Goal: Find contact information: Find contact information

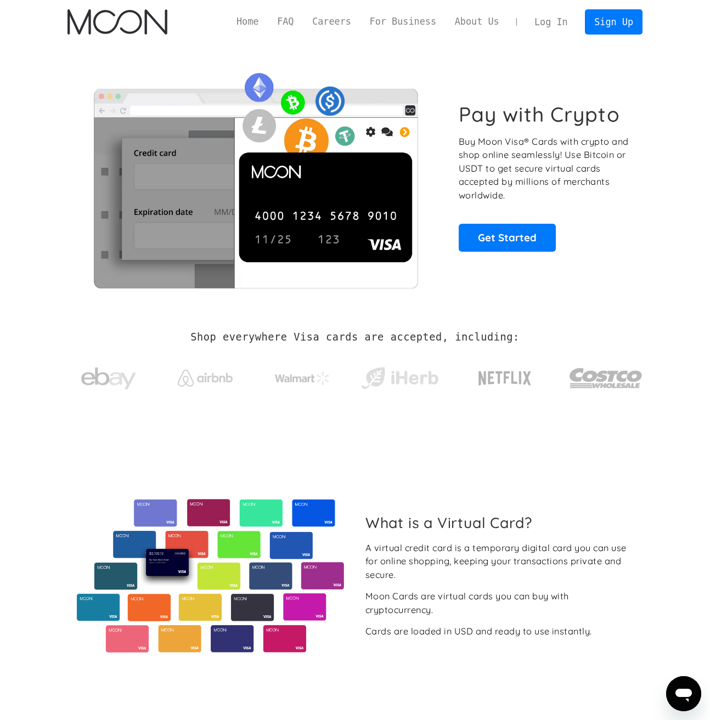
click at [551, 23] on link "Log In" at bounding box center [551, 22] width 52 height 24
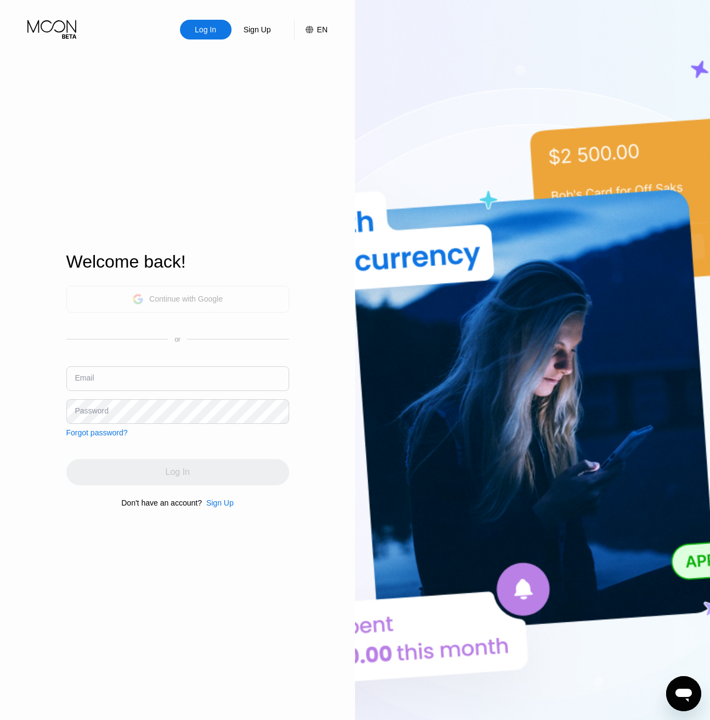
click at [204, 302] on div "Continue with Google" at bounding box center [186, 299] width 74 height 9
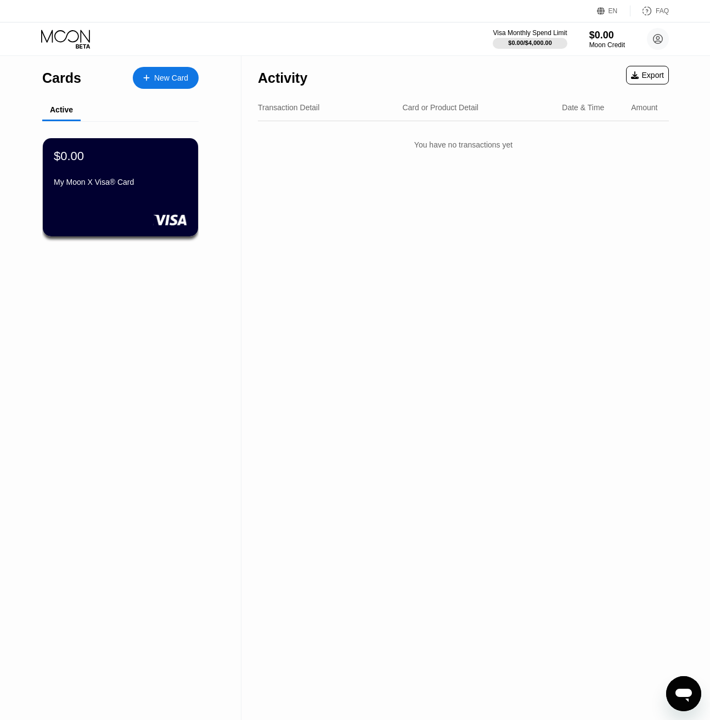
click at [687, 698] on icon "Open messaging window" at bounding box center [684, 694] width 20 height 20
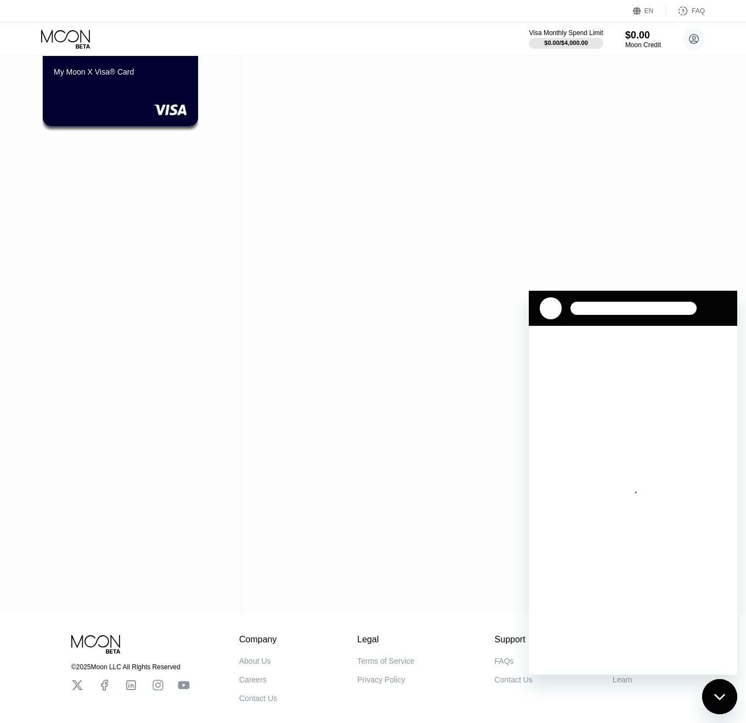
scroll to position [162, 0]
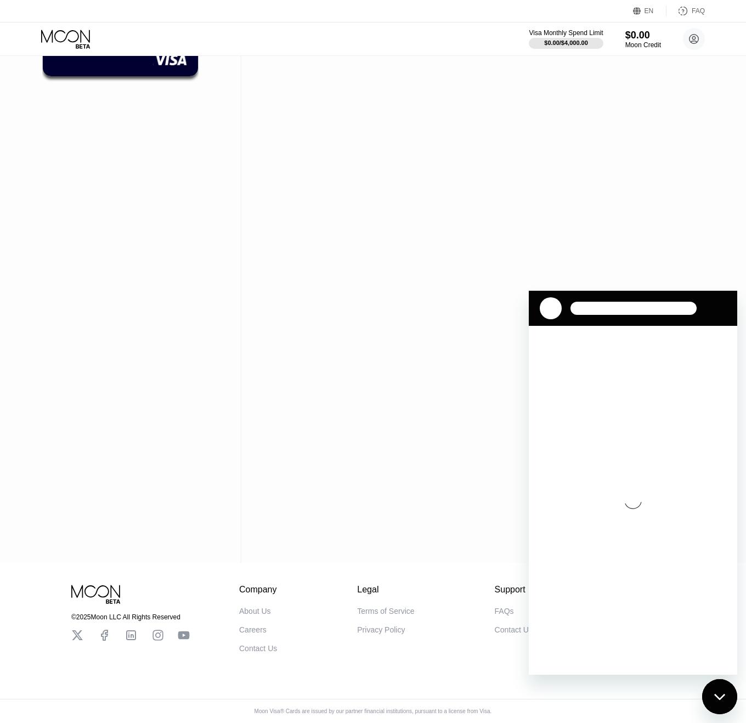
click at [256, 648] on div "Contact Us" at bounding box center [258, 648] width 38 height 9
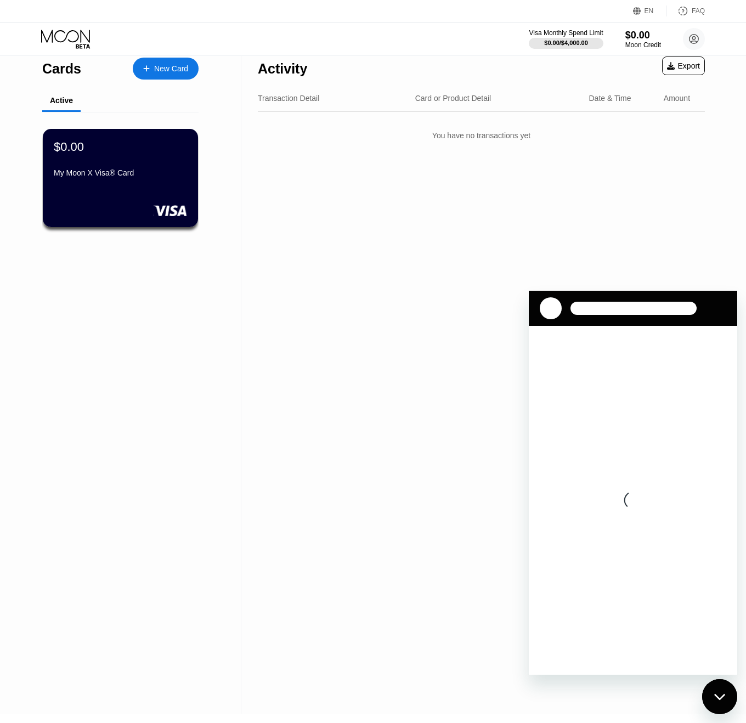
scroll to position [0, 0]
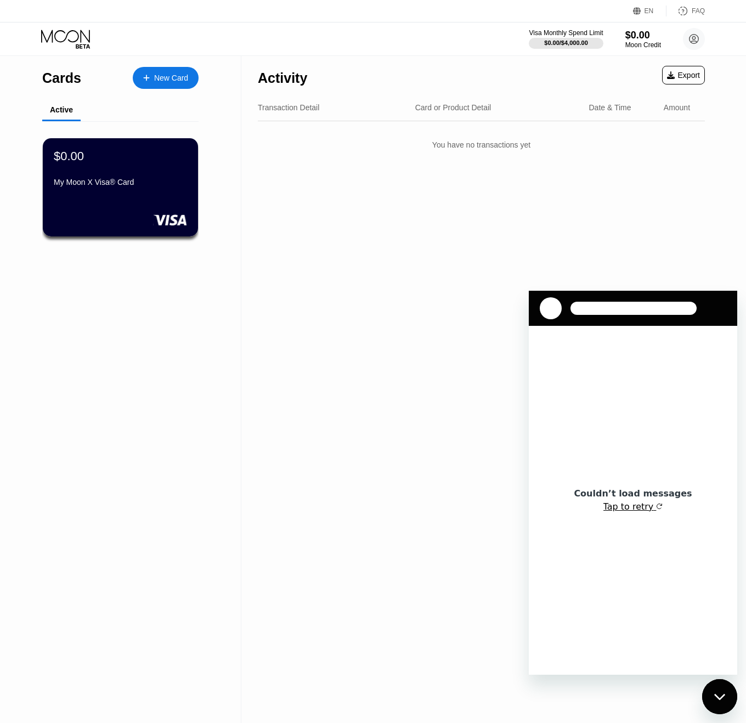
click at [630, 507] on button "Tap to retry" at bounding box center [633, 506] width 60 height 11
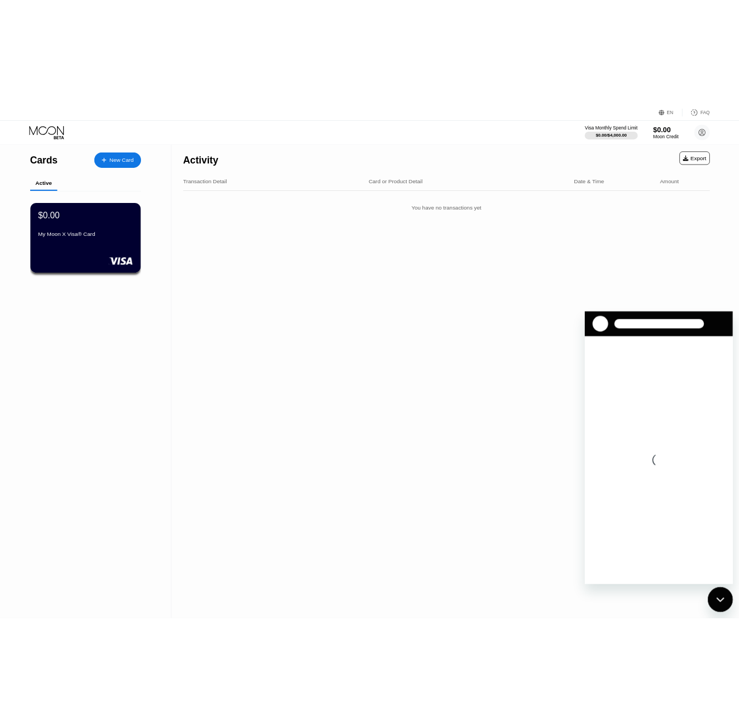
scroll to position [162, 0]
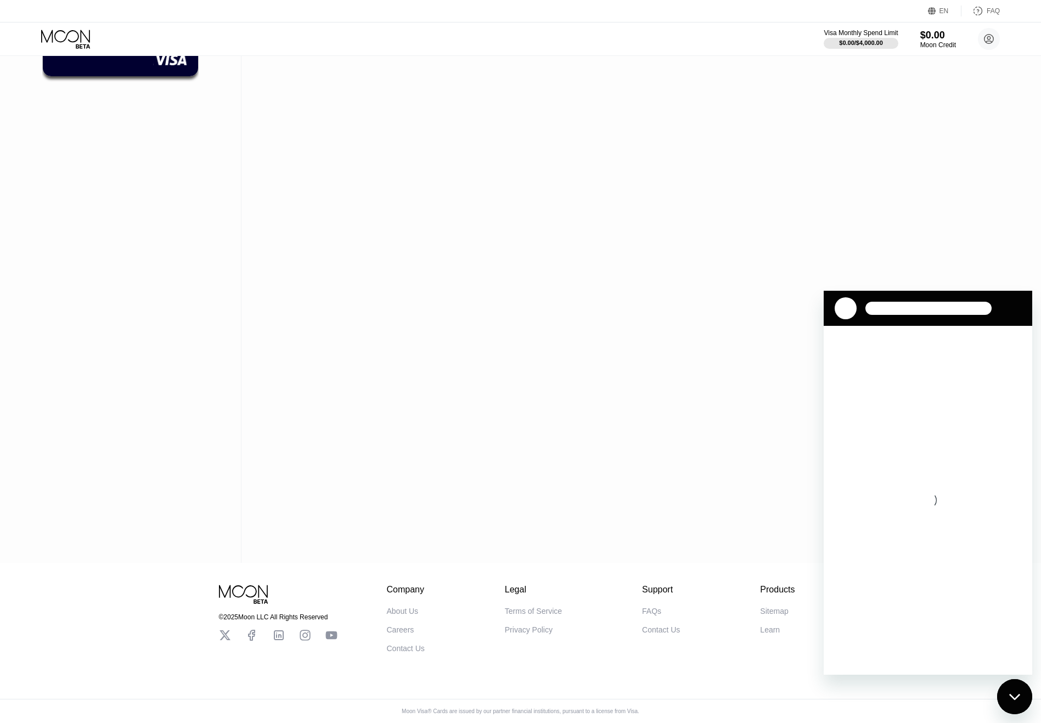
click at [670, 628] on div "Contact Us" at bounding box center [661, 629] width 38 height 9
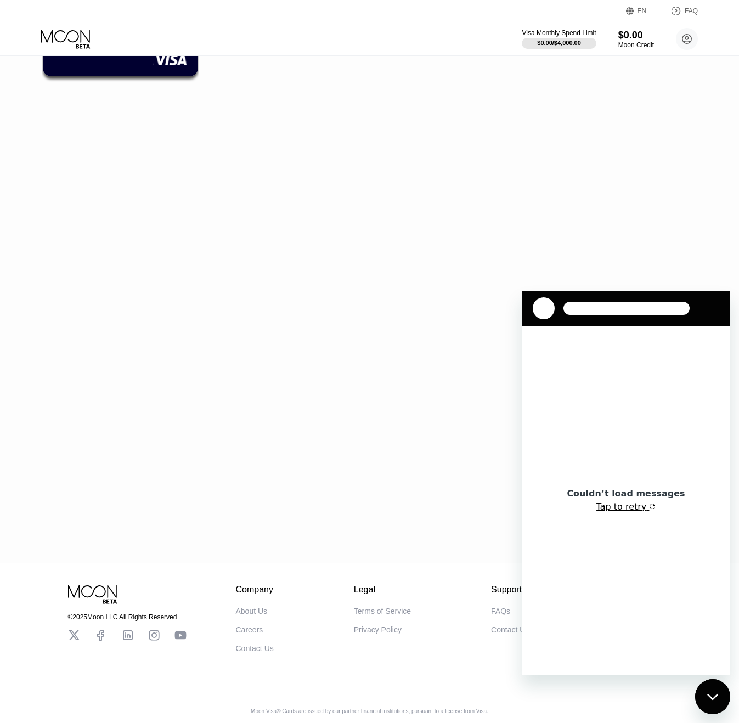
click at [628, 510] on button "Tap to retry" at bounding box center [626, 506] width 60 height 11
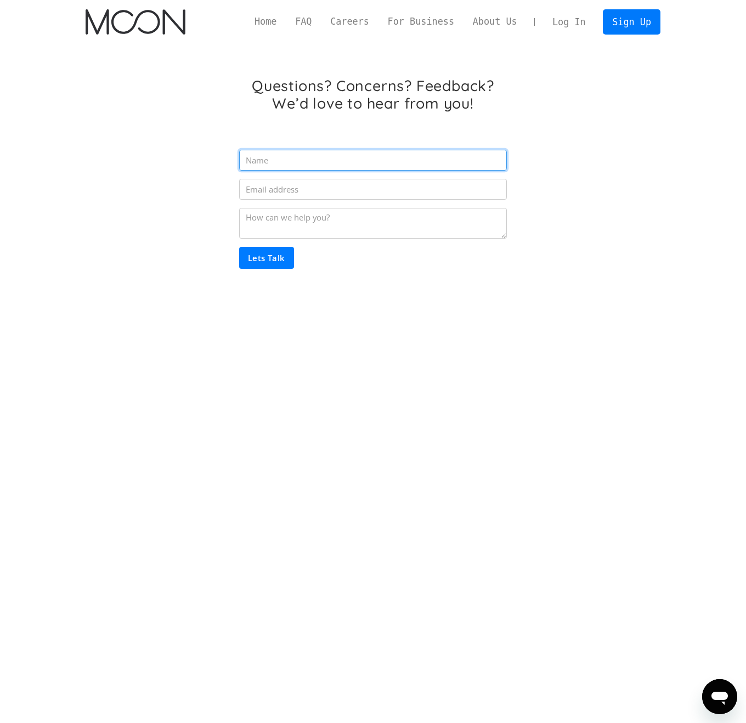
click at [311, 165] on input "Email Form" at bounding box center [373, 160] width 268 height 21
click at [268, 26] on link "Home" at bounding box center [265, 22] width 41 height 14
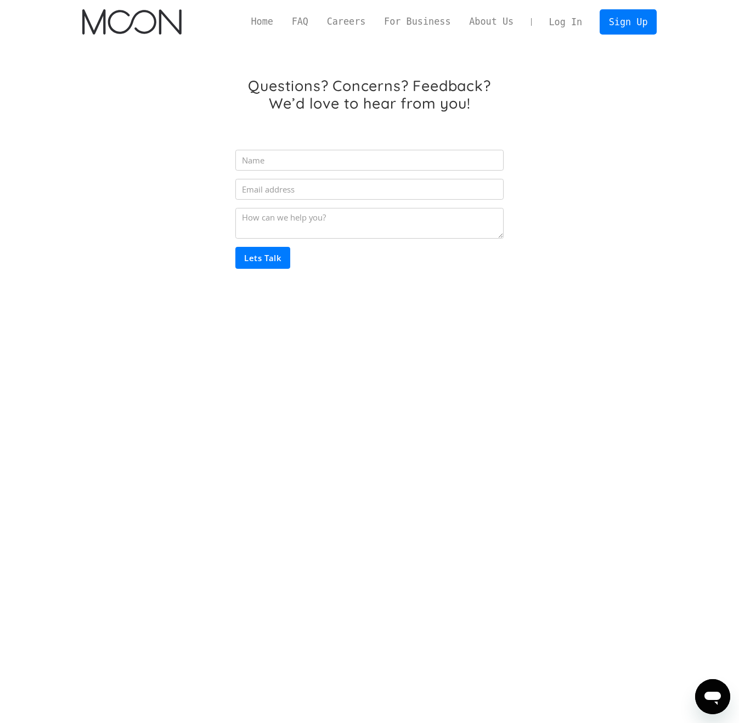
click at [540, 23] on link "Log In" at bounding box center [566, 22] width 52 height 24
